Goal: Task Accomplishment & Management: Complete application form

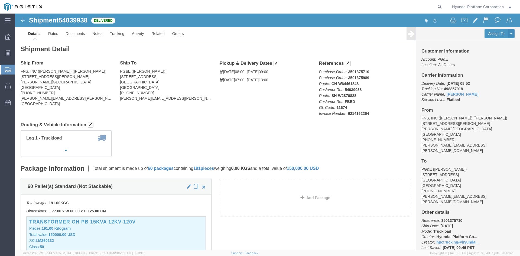
click at [0, 0] on span "Shipment Manager" at bounding box center [0, 0] width 0 height 0
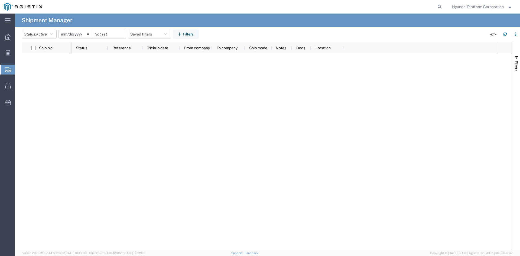
click at [0, 0] on span "Create Shipment" at bounding box center [0, 0] width 0 height 0
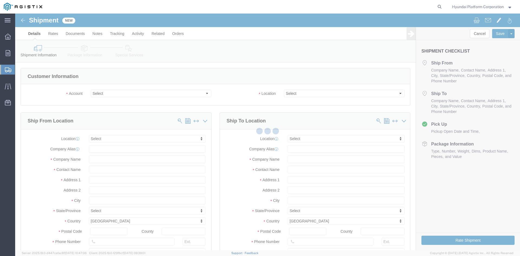
select select
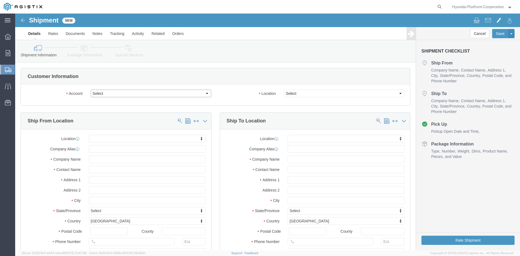
click select "Select Hyundai Platform Corporation PG&E"
select select "9596"
click select "Select Hyundai Platform Corporation PG&E"
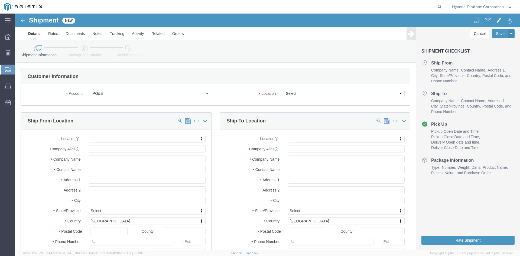
select select
select select "PURCHORD"
click select "Select All Others [GEOGRAPHIC_DATA] [GEOGRAPHIC_DATA] [GEOGRAPHIC_DATA] [GEOGRA…"
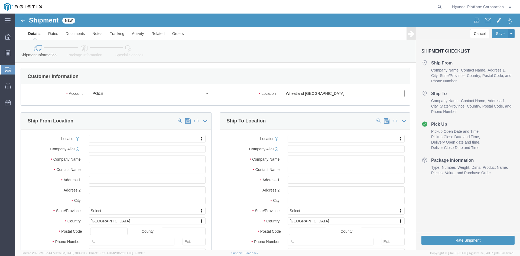
select select "23082"
click select "Select All Others [GEOGRAPHIC_DATA] [GEOGRAPHIC_DATA] [GEOGRAPHIC_DATA] [GEOGRA…"
click input "text"
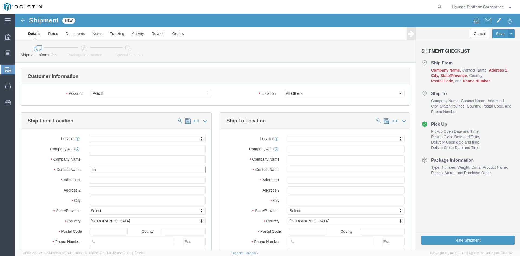
type input "[PERSON_NAME]"
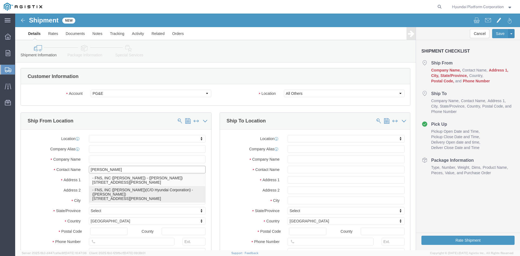
click p "- FNS, INC ([PERSON_NAME])(C/O Hyundai Corporation) - ([PERSON_NAME]) [STREET_A…"
select select
type input "[STREET_ADDRESS][PERSON_NAME]"
type input "90746"
type input "[GEOGRAPHIC_DATA]"
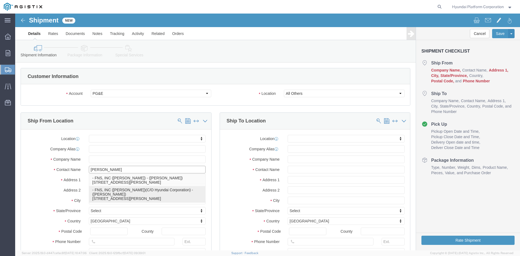
type input "FNS, INC ([PERSON_NAME])(C/O Hyundai Corporation)"
type input "[PERSON_NAME]"
select select "CA"
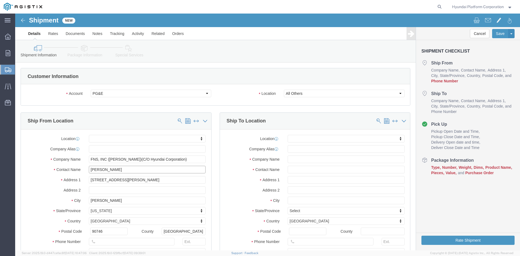
type input "[PERSON_NAME]"
click input "text"
type input "[PERSON_NAME]"
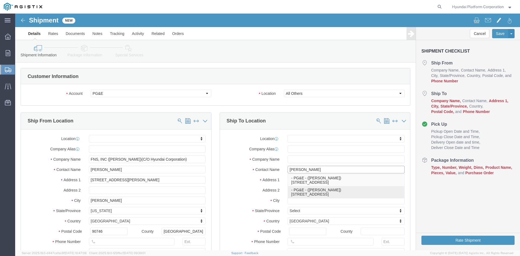
click div "- PG&E - ([PERSON_NAME]) [STREET_ADDRESS]"
select select
type input "[STREET_ADDRESS]"
type input "95206"
type input "PG&E"
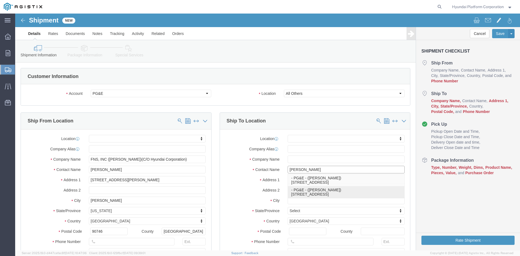
type input "[PERSON_NAME]"
type input "Stockton"
select select "CA"
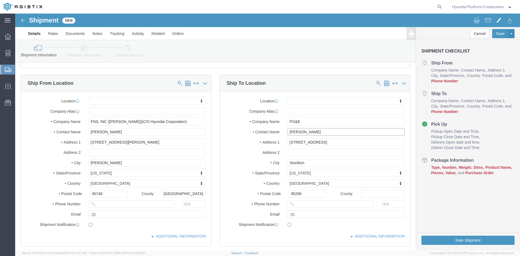
scroll to position [108, 0]
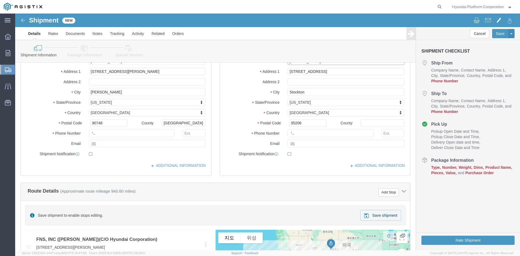
type input "[PERSON_NAME]"
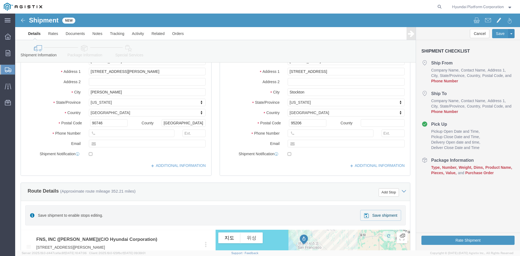
drag, startPoint x: 97, startPoint y: 114, endPoint x: 97, endPoint y: 118, distance: 3.3
click div "Postal Code 90746"
click input "text"
paste input "[PHONE_NUMBER]"
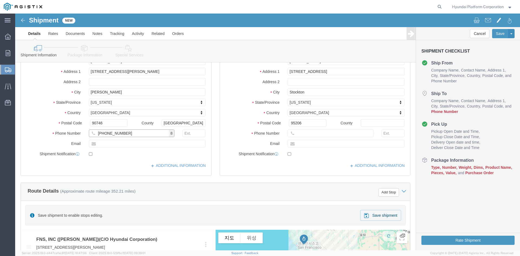
type input "[PHONE_NUMBER]"
click div "Location My Profile Location (OBSOLETE) [PERSON_NAME] SC - GC TRAILER (OBSOLETE…"
click input "text"
paste input "[PERSON_NAME][EMAIL_ADDRESS][PERSON_NAME][DOMAIN_NAME]"
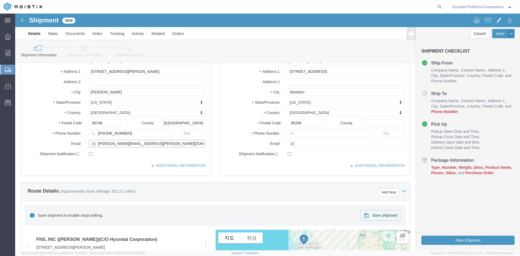
type input "[PERSON_NAME][EMAIL_ADDRESS][PERSON_NAME][DOMAIN_NAME]"
checkbox input "true"
drag, startPoint x: 305, startPoint y: 120, endPoint x: 93, endPoint y: 123, distance: 212.1
click input "text"
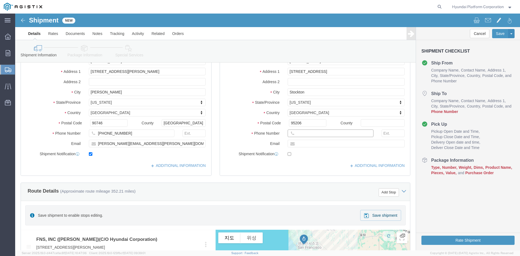
paste input "[PERSON_NAME][EMAIL_ADDRESS][PERSON_NAME][DOMAIN_NAME]"
type input "[PERSON_NAME][EMAIL_ADDRESS][PERSON_NAME][DOMAIN_NAME]"
click input "text"
paste input "[PHONE_NUMBER]"
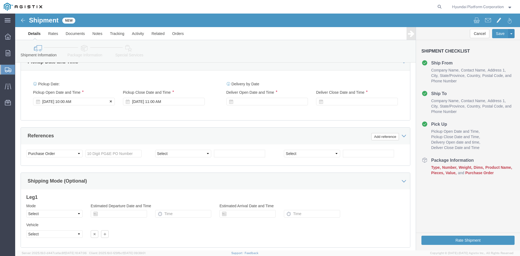
type input "[PHONE_NUMBER]"
checkbox input "true"
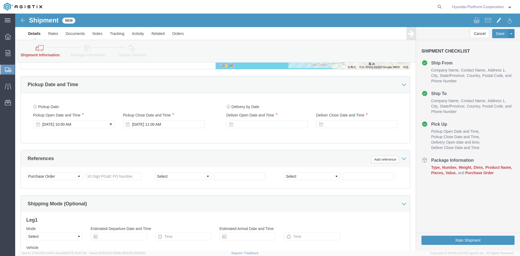
click div "[DATE] 10:00 AM"
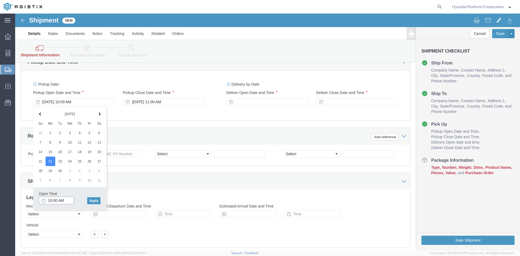
click input "10:00 AM"
type input "8:00 AM"
click button "Apply"
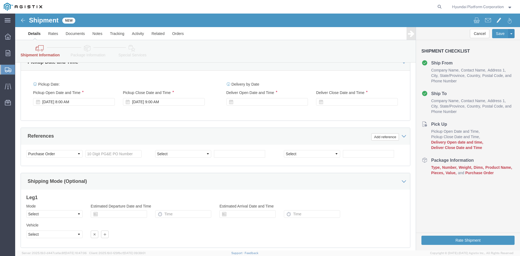
click div "Delivery Start Date Delivery Start Time Deliver Open Date and Time Deliver Clos…"
click div
click input "10:00 AM"
type input "7:00 AM"
click button "Apply"
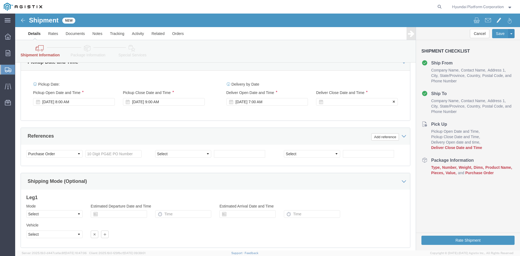
click div
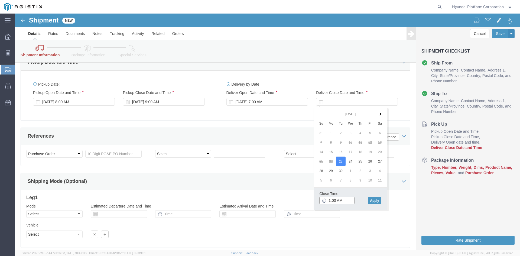
click input "1:00 AM"
type input "1:00 PM"
click div "Close Time 1:00 PM [DATE] 8:00 AM - [DATE] 8:00 AM Cancel Apply"
click button "Apply"
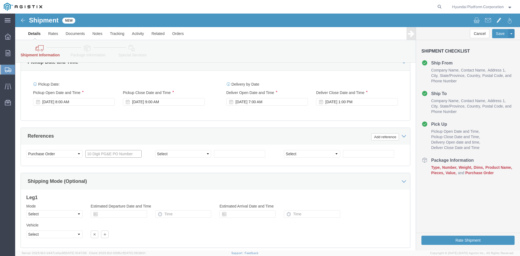
click input "text"
paste input "3501399180"
type input "3501399180"
click select "Select Account Type Activity ID Airline Appointment Number ASN Batch Request # …"
select select "PURCHORD"
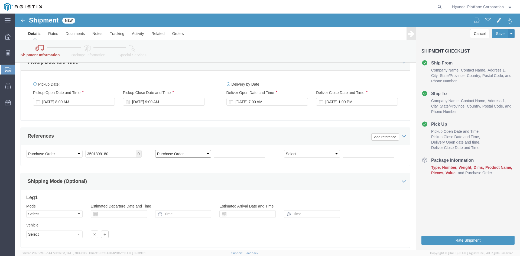
click select "Select Account Type Activity ID Airline Appointment Number ASN Batch Request # …"
click input "text"
paste input "3501399258"
type input "3501399258"
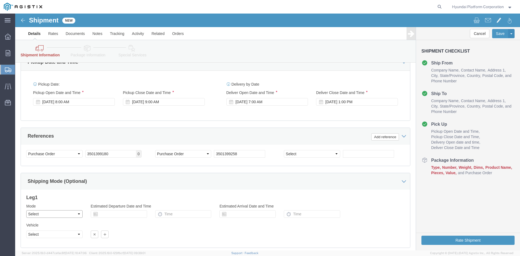
click select "Select Air Less than Truckload Multi-Leg Ocean Freight Rail Small Parcel Truckl…"
select select "TL"
click select "Select Air Less than Truckload Multi-Leg Ocean Freight Rail Small Parcel Truckl…"
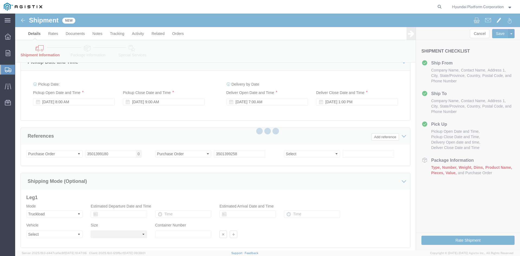
click at [56, 236] on div at bounding box center [267, 132] width 505 height 237
select select
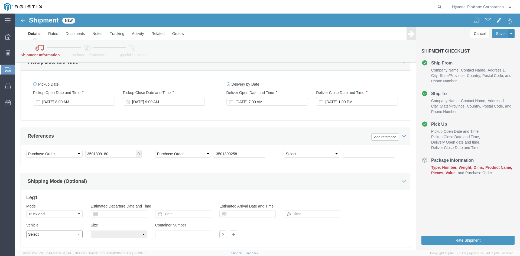
click select "Select 1-Ton (PSS) 10 Wheel 10 Yard Dump Truck 20 Yard Dump Truck Bobtail Botto…"
select select "FLBD"
click div "References Add reference"
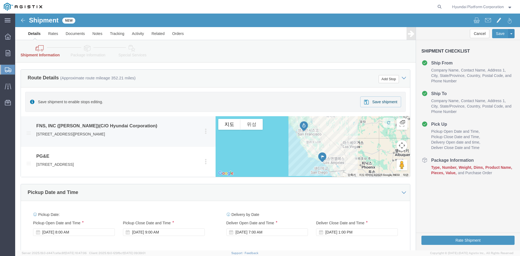
scroll to position [239, 0]
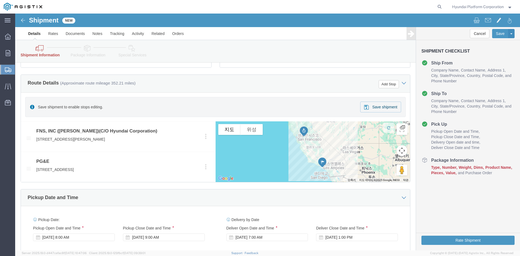
click link "Package Information"
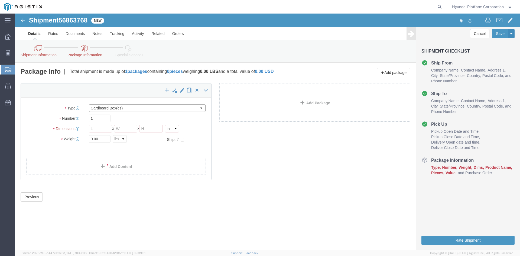
click select "Select Bulk Bundle(s) Cardboard Box(es) Carton(s) Crate(s) Drum(s) (Fiberboard)…"
select select "PSNS"
click select "Select Bulk Bundle(s) Cardboard Box(es) Carton(s) Crate(s) Drum(s) (Fiberboard)…"
click input "text"
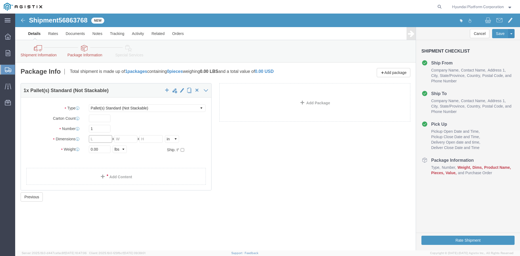
click input "text"
type input "30.5"
type input "33."
type input "8"
click input "33."
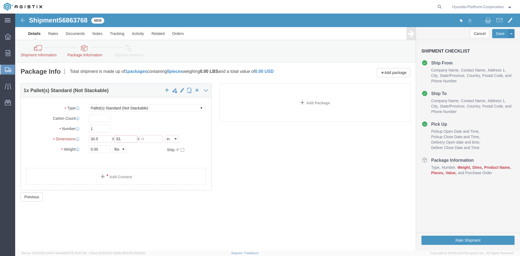
click input "33."
type input "3"
type input "26.5"
type input "49"
click input "0.00"
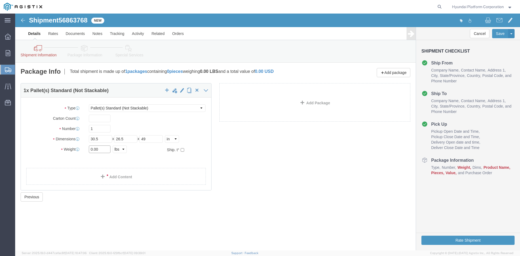
click input "0.00"
drag, startPoint x: 83, startPoint y: 132, endPoint x: 82, endPoint y: 111, distance: 20.9
click input "0.00"
click div "Package Type Select Bulk Bundle(s) Cardboard Box(es) Carton(s) Crate(s) Drum(s)…"
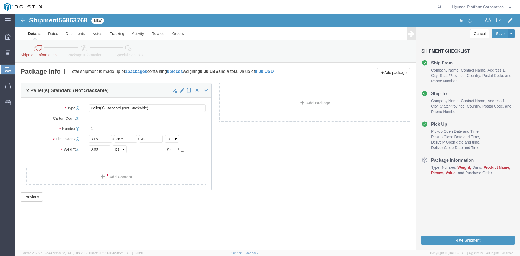
click div "Package Type Select Bulk Bundle(s) Cardboard Box(es) Carton(s) Crate(s) Drum(s)…"
click input "1"
type input "54"
click input "0.00"
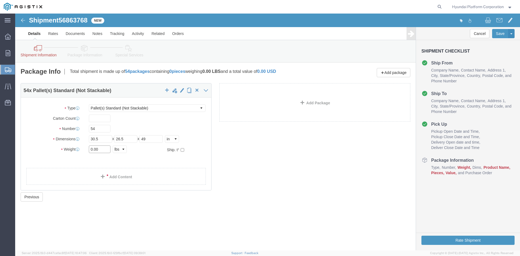
click input "0.00"
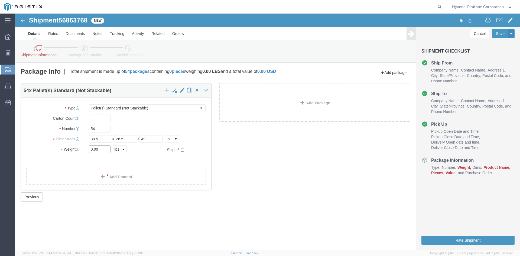
click input "0.00"
type input "38718"
click link "Add Content"
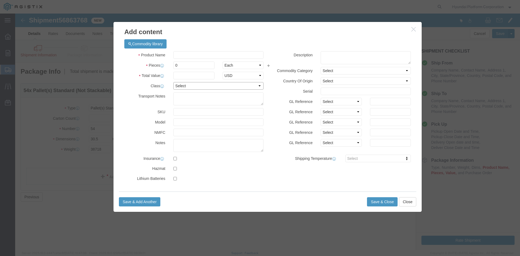
click select "Select 50 55 60 65 70 85 92.5 100 125 175 250 300 400"
click input "text"
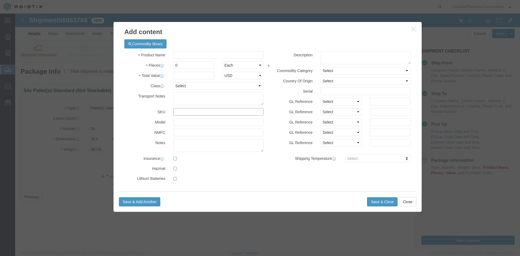
type input "<"
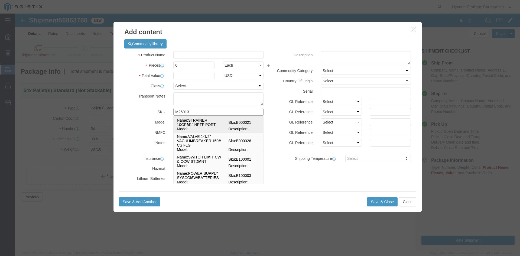
type input "M260138"
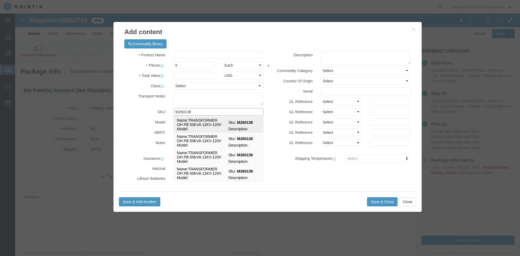
click span "Sku:"
select select
select select "USD"
type input "TRANSFORMER OH PB 50KVA 12KV-120V"
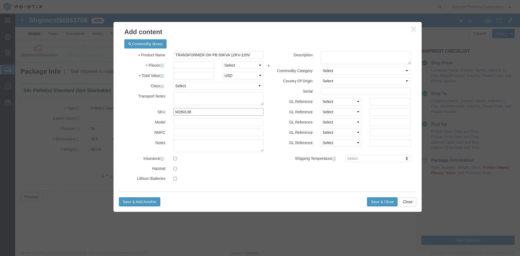
type input "M260138"
click select "Select Bag Barrels 100Board Feet Bottle Box Blister Pack Carats Can Capsule Car…"
select select "EA"
click select "Select Bag Barrels 100Board Feet Bottle Box Blister Pack Carats Can Capsule Car…"
click input "text"
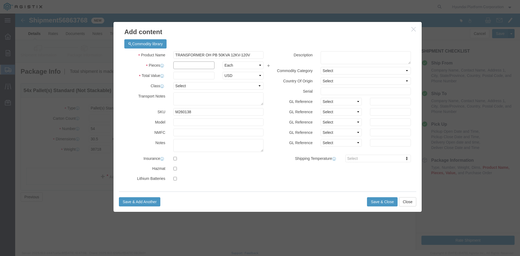
click input "text"
type input "54"
click input "text"
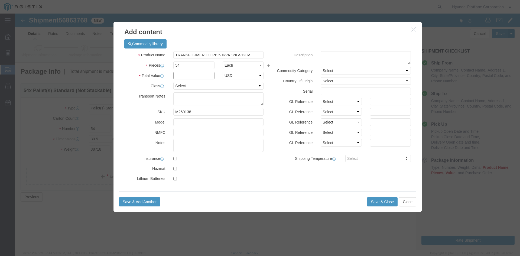
click input "text"
type input "149580"
click textarea
click select "Select 50 55 60 65 70 85 92.5 100 125 175 250 300 400"
select select "50"
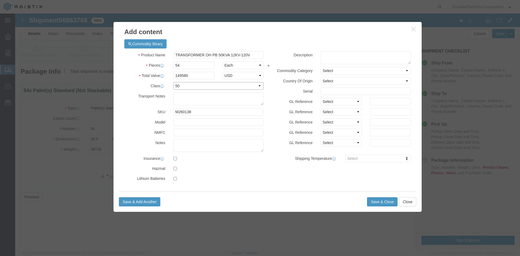
click select "Select 50 55 60 65 70 85 92.5 100 125 175 250 300 400"
click button "Save & Close"
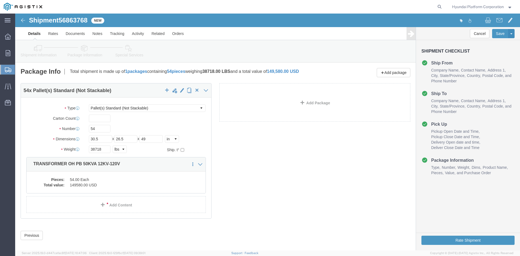
click link "Special Services"
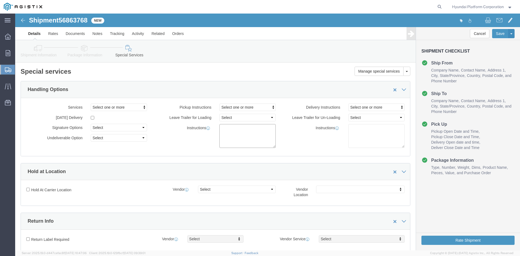
click textarea
paste textarea "*More than 20 straps needed *Corner Protector/guard needed *Please note that if…"
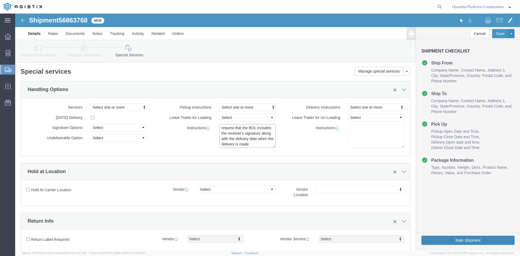
type textarea "*More than 20 straps needed *Corner Protector/guard needed *Please note that if…"
click button "Rate Shipment"
click div "Instructions"
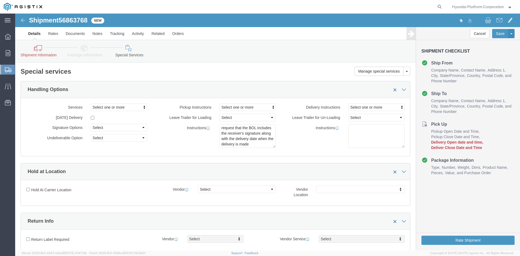
click div "Instructions"
click icon
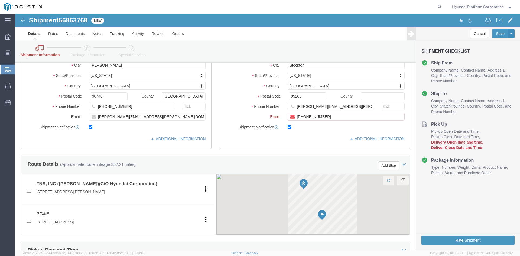
scroll to position [135, 0]
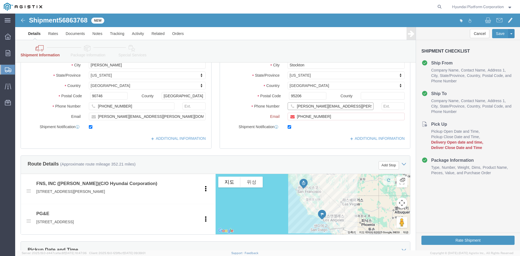
click input "[PERSON_NAME][EMAIL_ADDRESS][PERSON_NAME][DOMAIN_NAME]"
click input "[PHONE_NUMBER]"
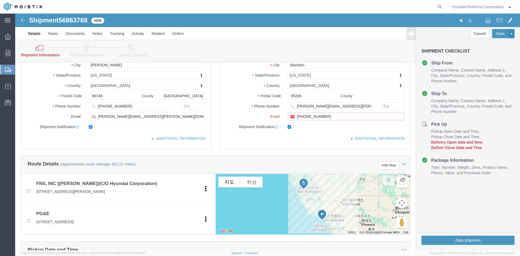
click input "[PHONE_NUMBER]"
paste input "[PERSON_NAME][EMAIL_ADDRESS][PERSON_NAME][DOMAIN_NAME]"
type input "[PERSON_NAME][EMAIL_ADDRESS][PERSON_NAME][DOMAIN_NAME]"
click input "[PERSON_NAME][EMAIL_ADDRESS][PERSON_NAME][DOMAIN_NAME]"
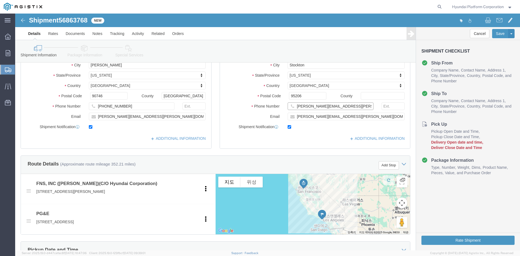
click input "[PERSON_NAME][EMAIL_ADDRESS][PERSON_NAME][DOMAIN_NAME]"
click input "text"
type input "[PHONE_NUMBER]"
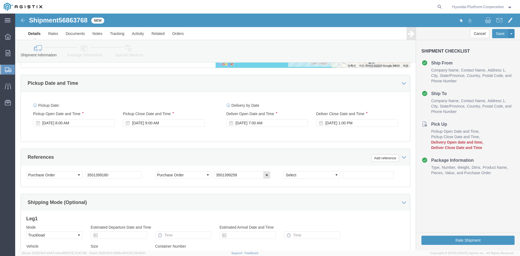
scroll to position [325, 0]
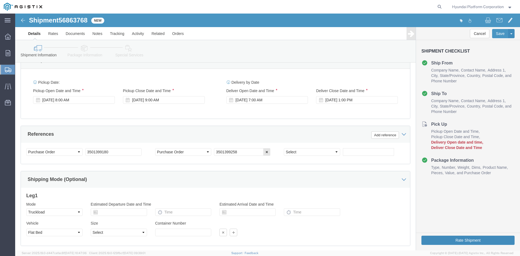
click button "Rate Shipment"
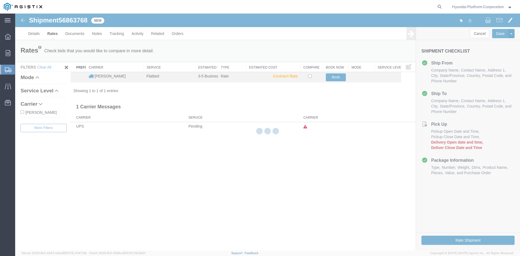
scroll to position [0, 0]
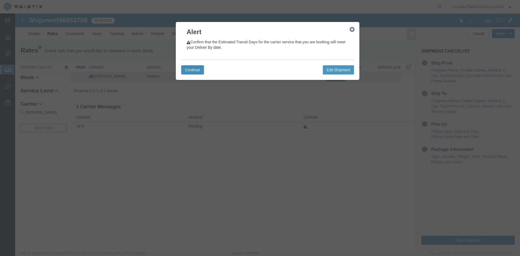
click at [199, 68] on button "Continue" at bounding box center [192, 69] width 23 height 9
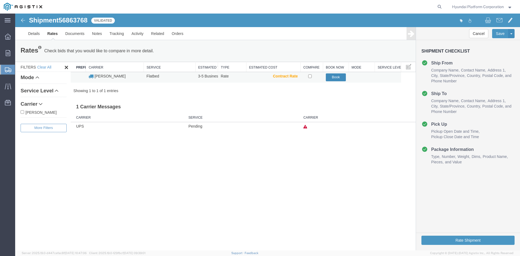
click at [334, 77] on button "Book" at bounding box center [336, 77] width 20 height 8
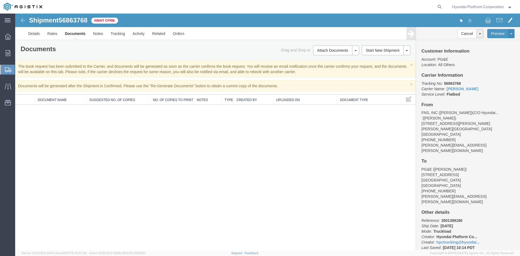
click at [79, 19] on span "56863768" at bounding box center [73, 20] width 29 height 7
copy span "56863768"
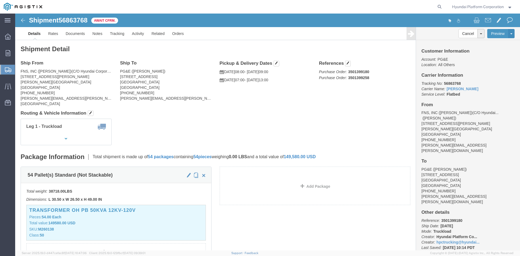
click address "FNS, INC (Harmon)(C/O Hyundai Corporation) (John Lee) 18620 Harmon Ave Carson, …"
